Goal: Task Accomplishment & Management: Manage account settings

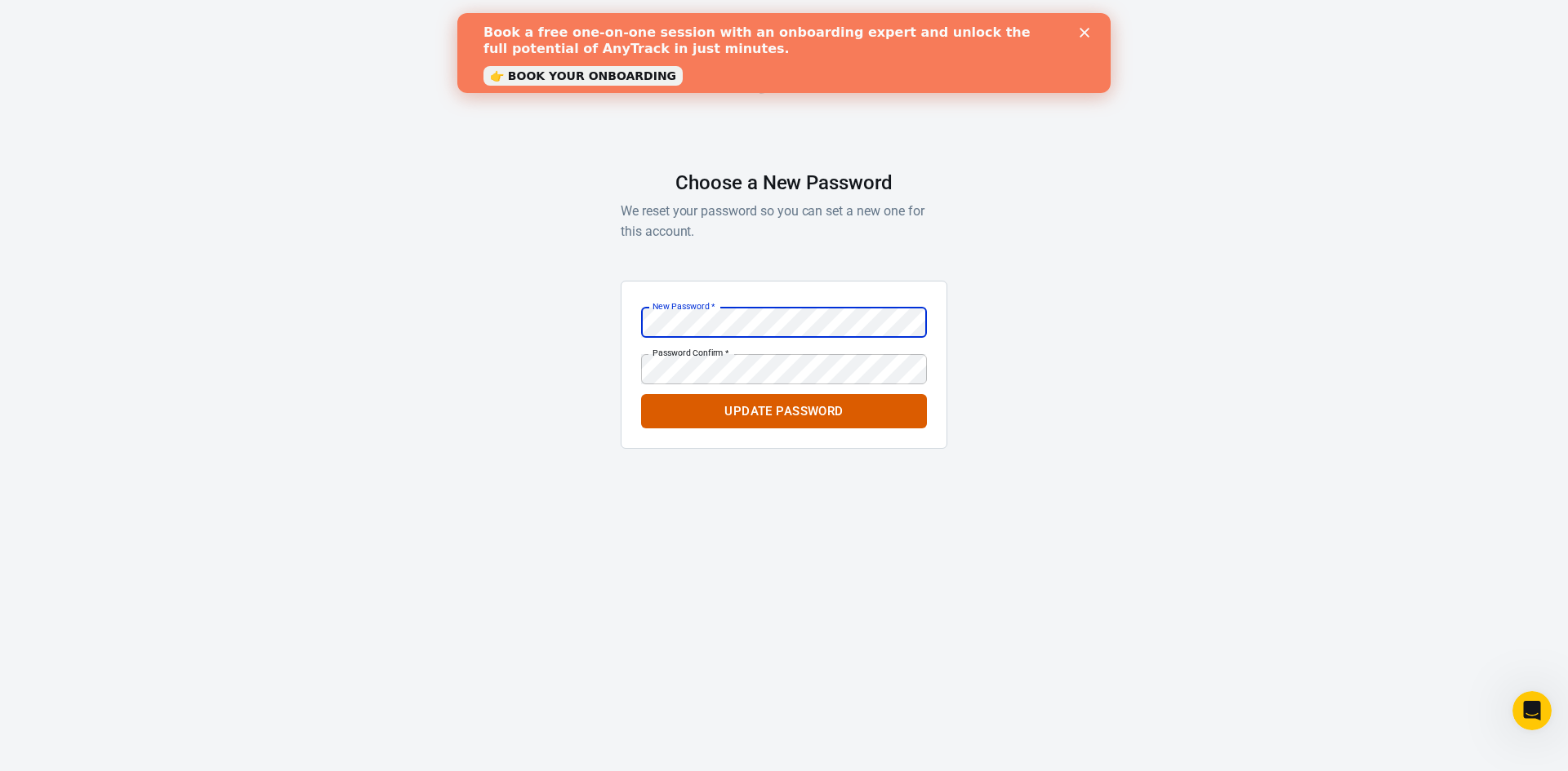
click at [557, 311] on div "AnyTrack Choose a New Password We reset your password so you can set a new one …" at bounding box center [784, 263] width 1568 height 526
click at [1168, 412] on div "AnyTrack Choose a New Password We reset your password so you can set a new one …" at bounding box center [784, 263] width 1568 height 526
click at [1137, 367] on div "AnyTrack Choose a New Password We reset your password so you can set a new one …" at bounding box center [784, 263] width 1568 height 526
click at [1079, 362] on div "AnyTrack Choose a New Password We reset your password so you can set a new one …" at bounding box center [784, 263] width 1568 height 526
drag, startPoint x: 733, startPoint y: 421, endPoint x: 1009, endPoint y: 428, distance: 276.1
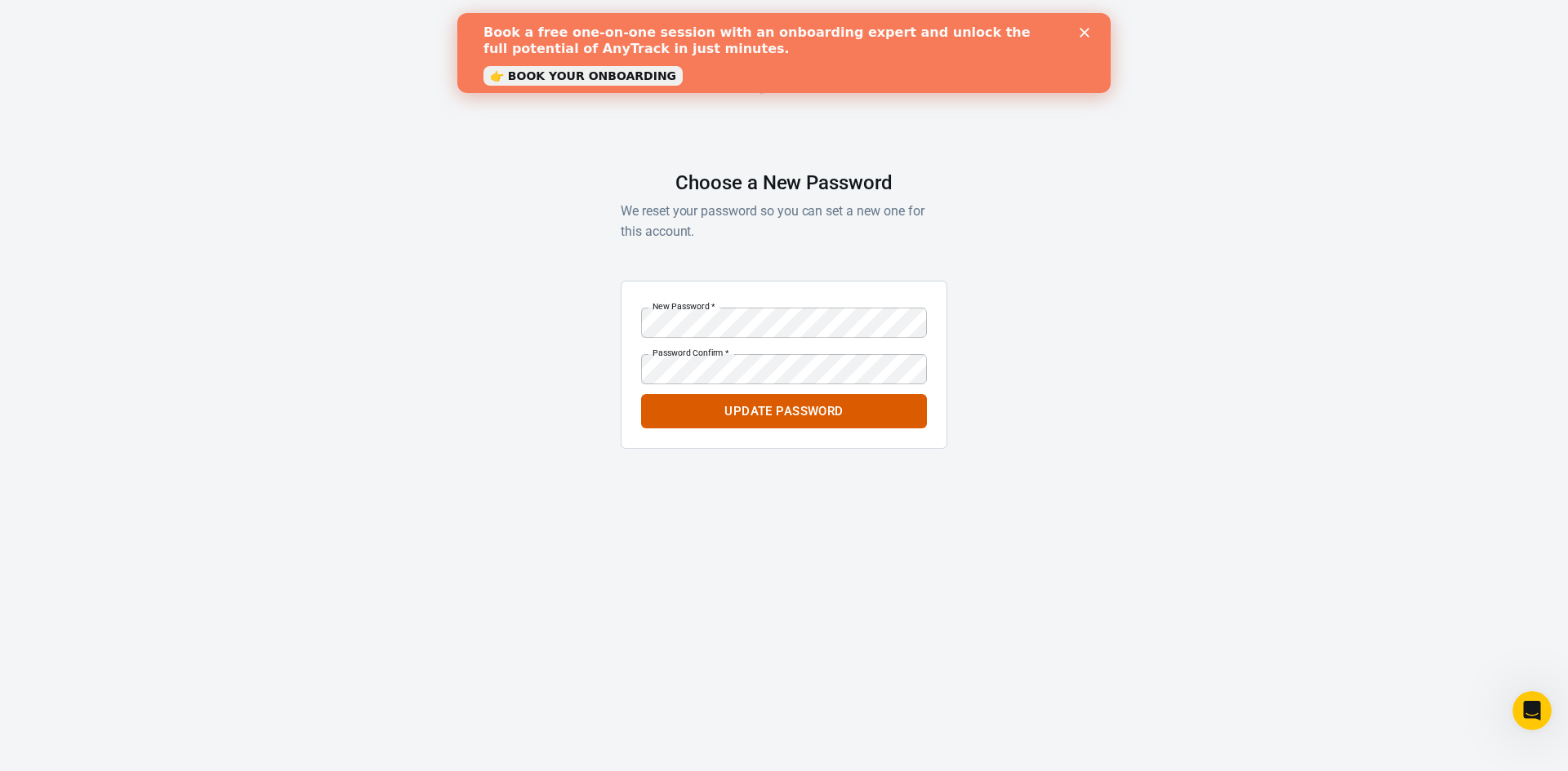
click at [733, 421] on button "Update Password" at bounding box center [784, 412] width 286 height 35
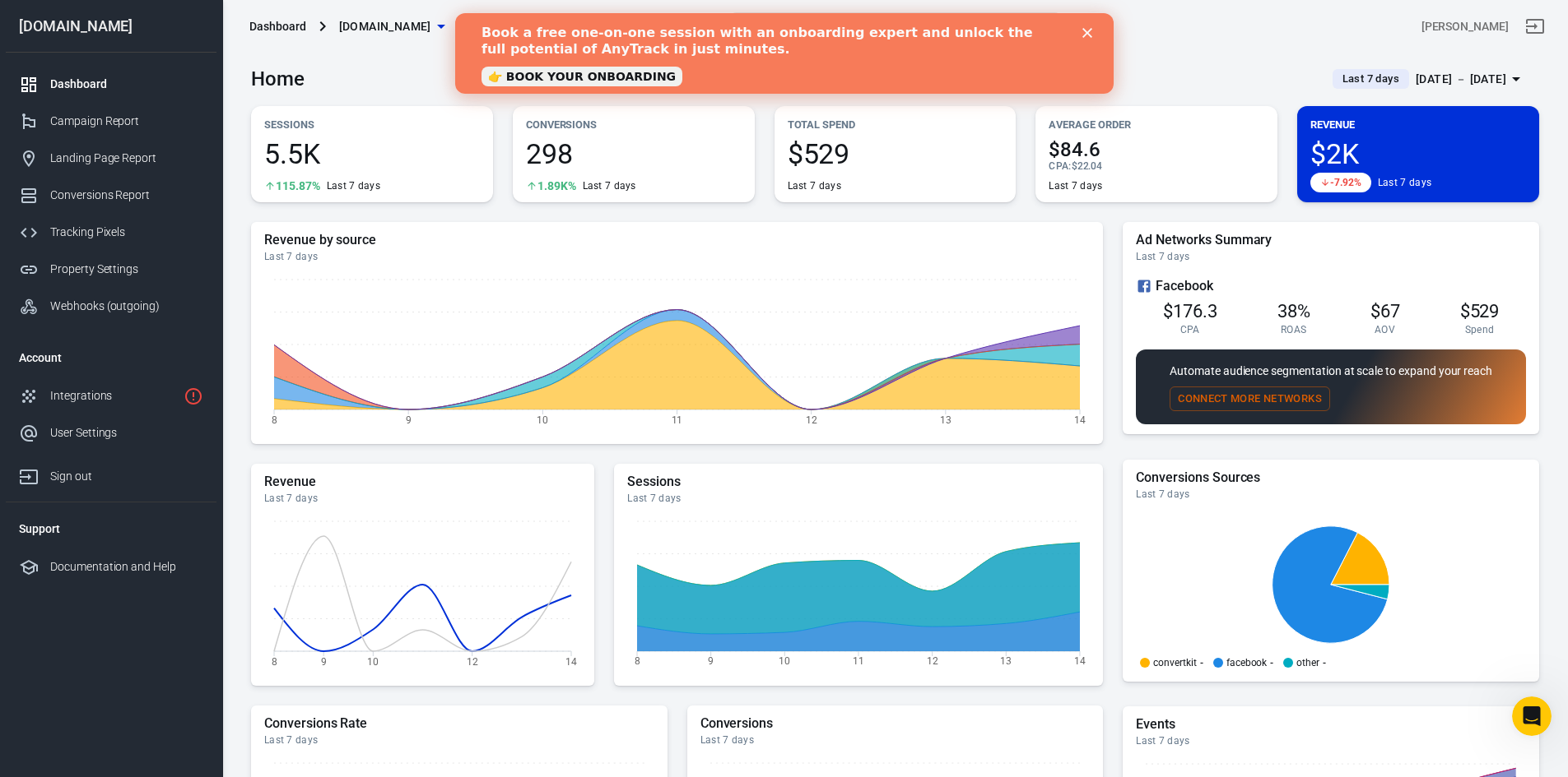
click at [1086, 33] on polygon "Close" at bounding box center [1086, 33] width 10 height 10
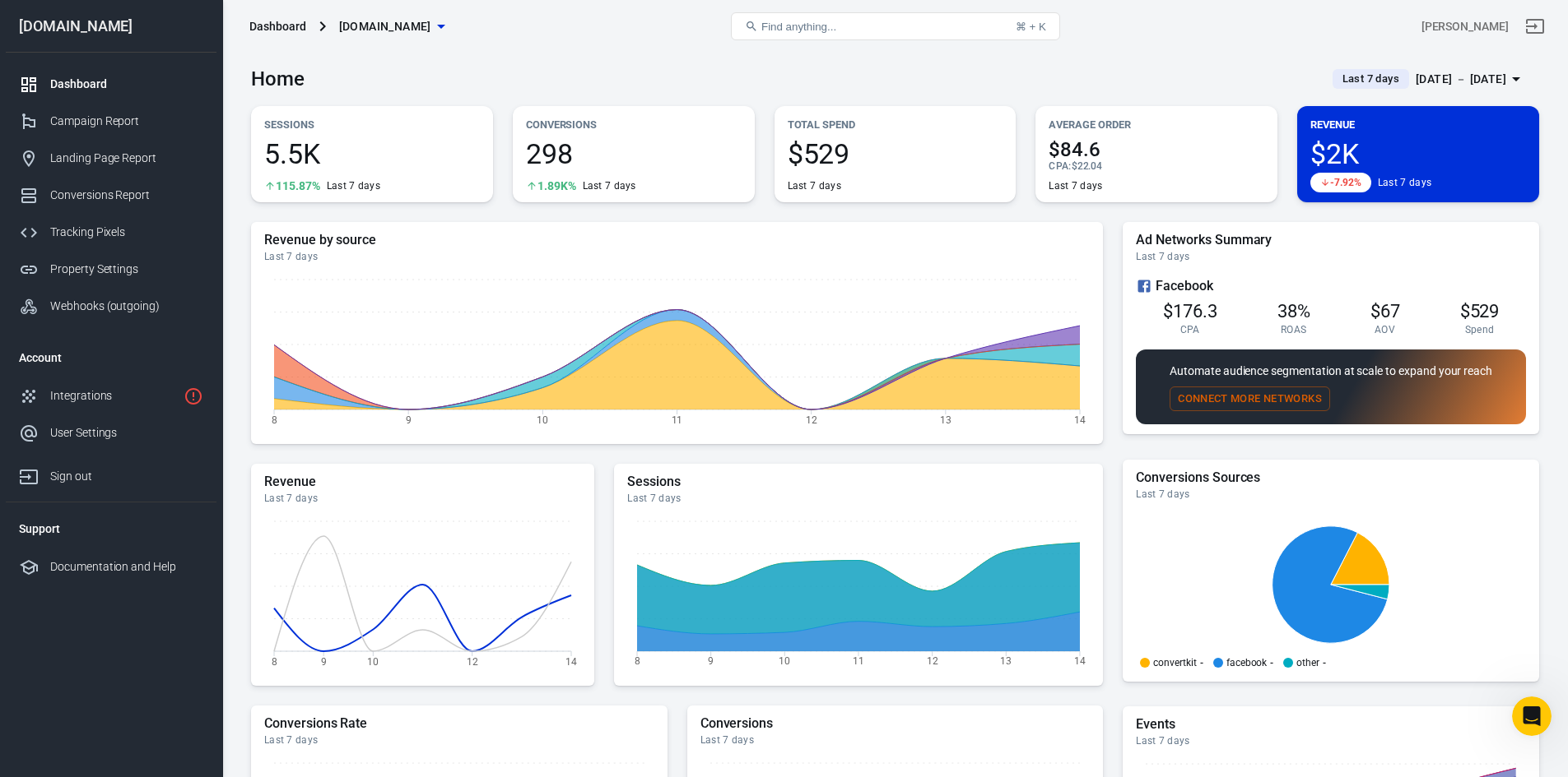
click at [445, 25] on icon "button" at bounding box center [441, 27] width 8 height 4
click at [443, 23] on icon "button" at bounding box center [441, 27] width 20 height 20
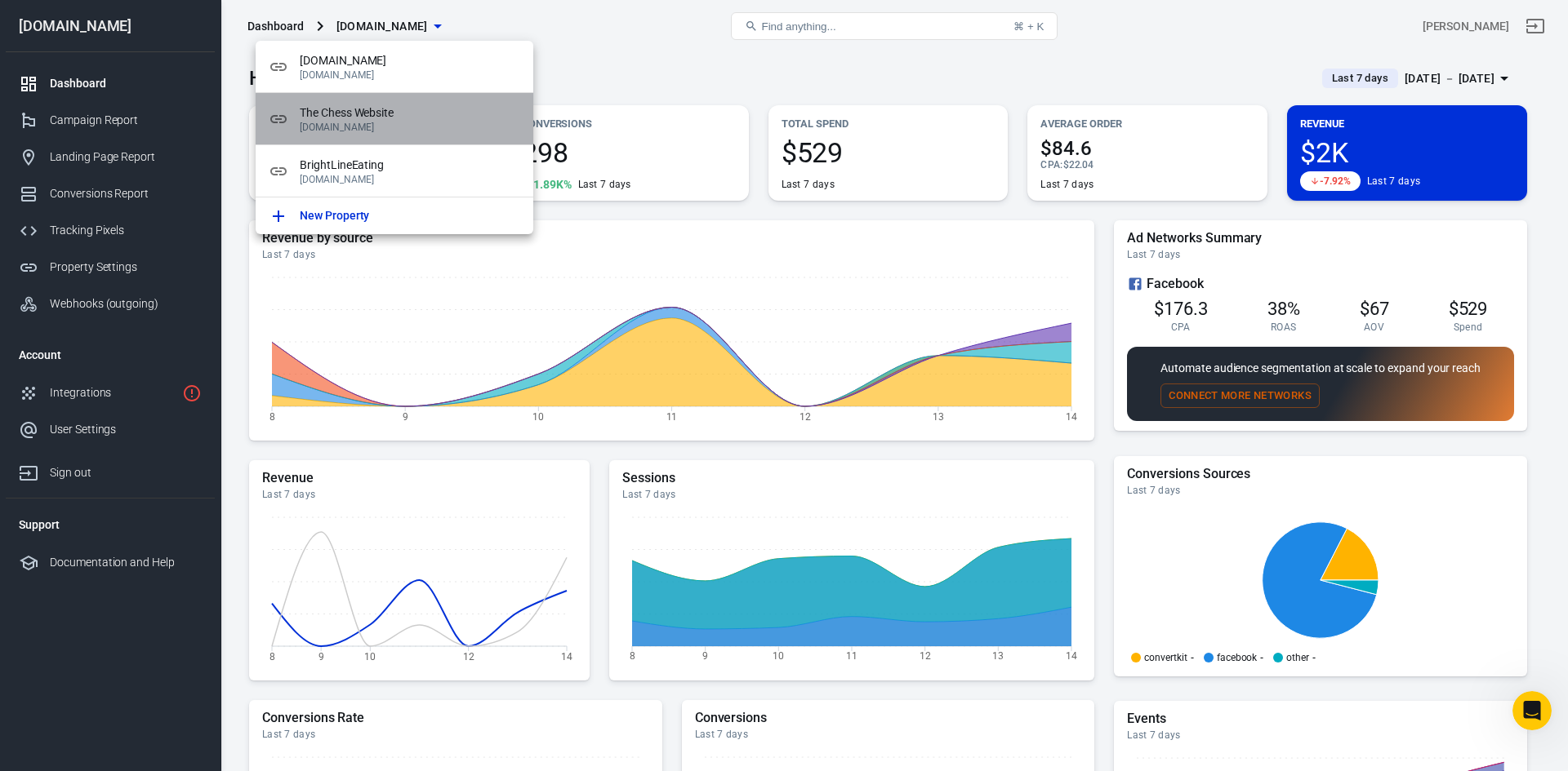
click at [387, 119] on span "The Chess Website" at bounding box center [410, 113] width 221 height 17
drag, startPoint x: 387, startPoint y: 119, endPoint x: 725, endPoint y: 36, distance: 348.0
click at [387, 119] on span "The Chess Website" at bounding box center [410, 113] width 221 height 17
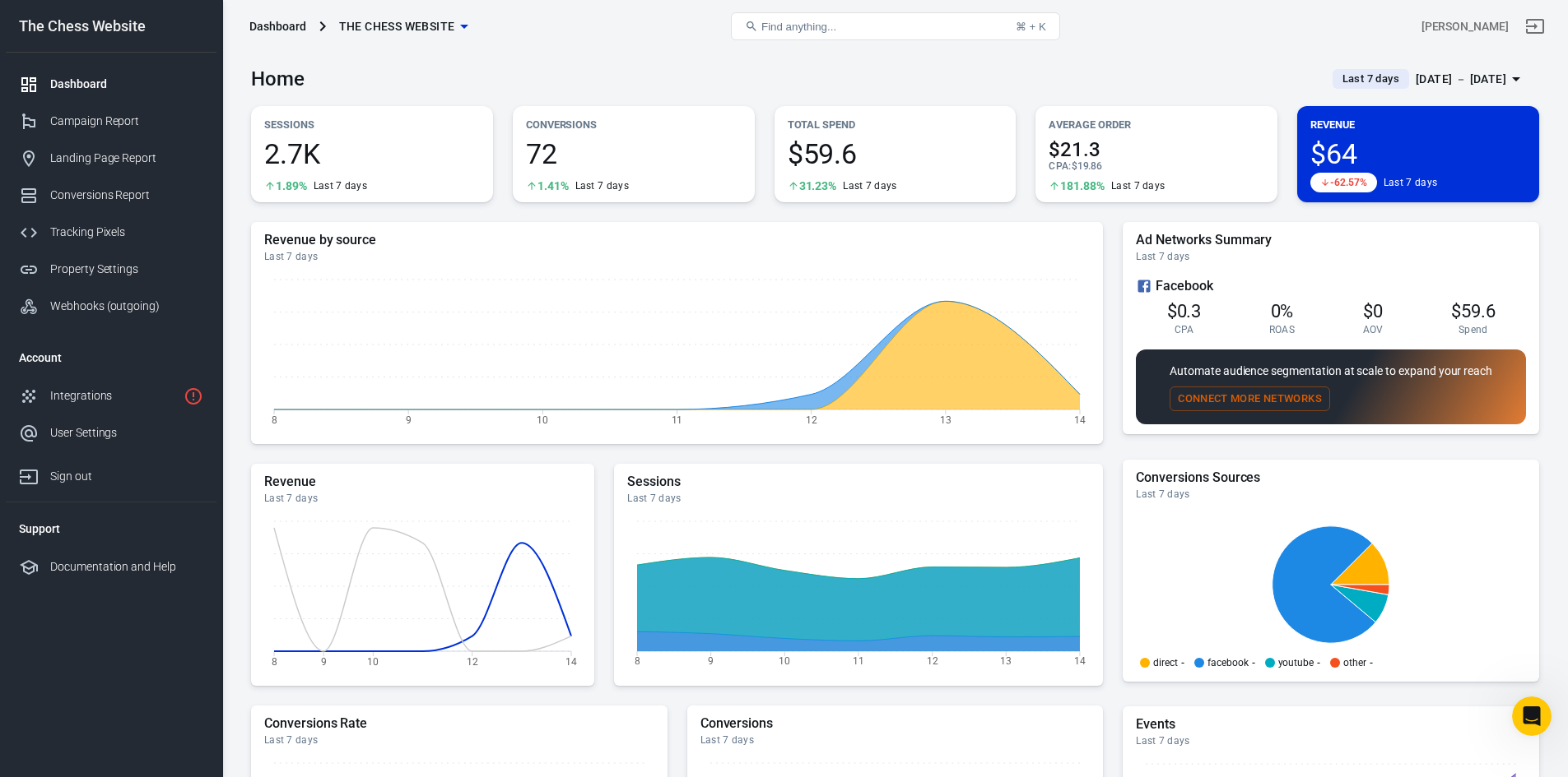
click at [1436, 77] on div "[DATE] － [DATE]" at bounding box center [1461, 79] width 91 height 21
click at [1524, 78] on icon "button" at bounding box center [1517, 79] width 20 height 20
click at [1519, 76] on icon "button" at bounding box center [1517, 79] width 20 height 20
click at [1416, 81] on div "[DATE] － [DATE]" at bounding box center [1461, 79] width 91 height 21
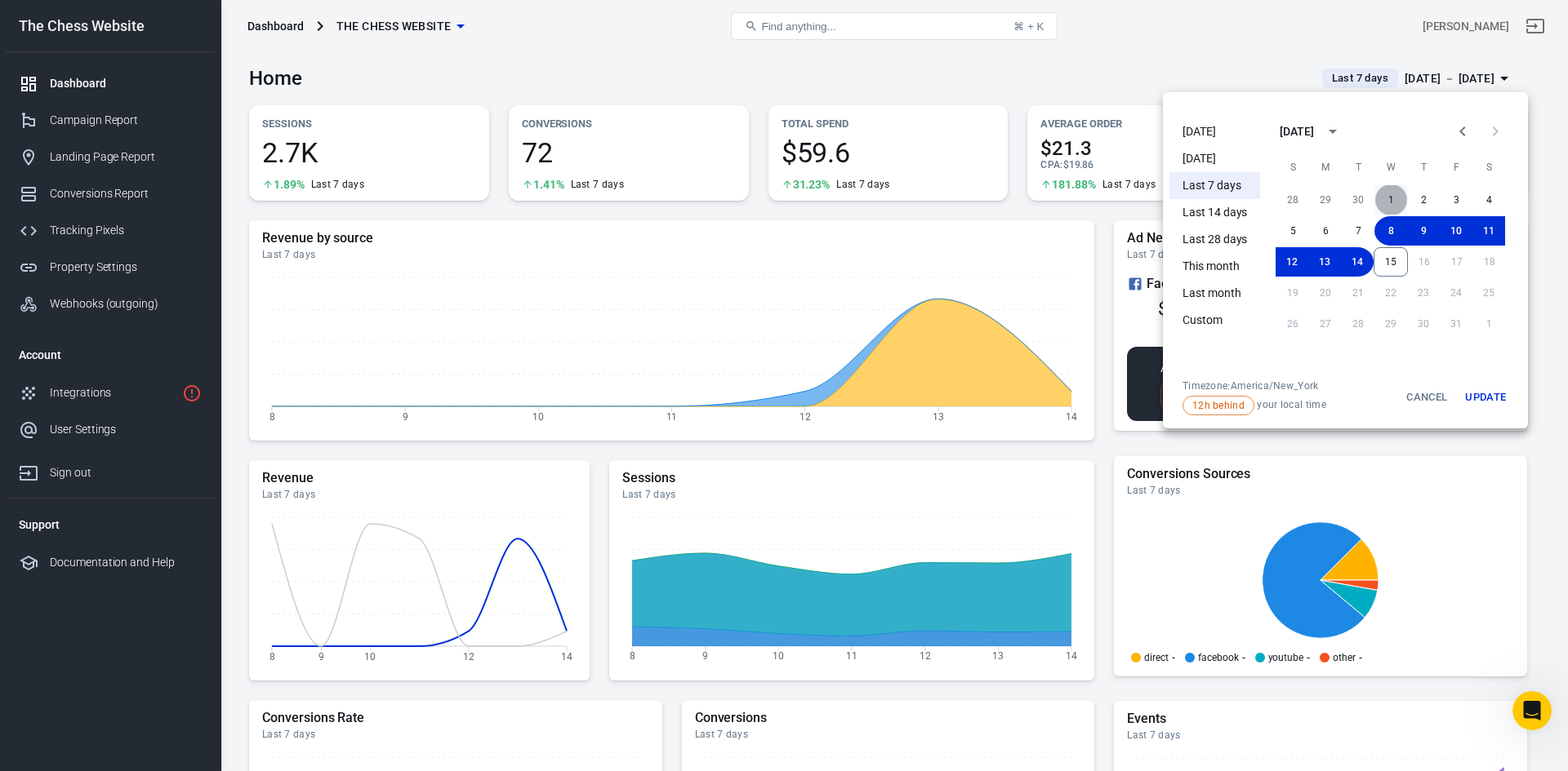
click at [1389, 200] on button "1" at bounding box center [1391, 200] width 33 height 30
click at [1359, 261] on button "14" at bounding box center [1357, 262] width 33 height 30
click at [1491, 400] on button "Update" at bounding box center [1485, 398] width 52 height 36
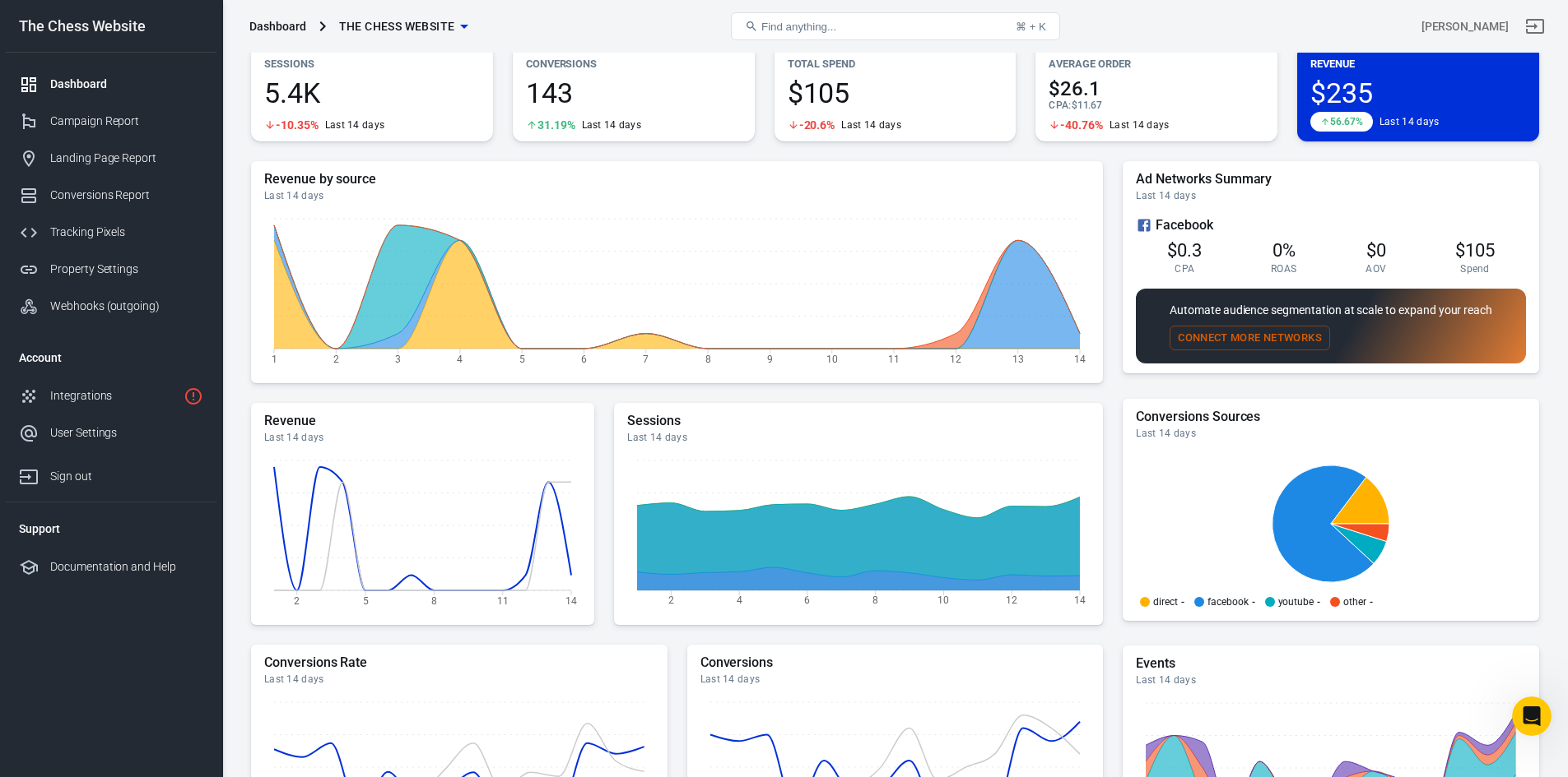
scroll to position [346, 0]
